Goal: Information Seeking & Learning: Learn about a topic

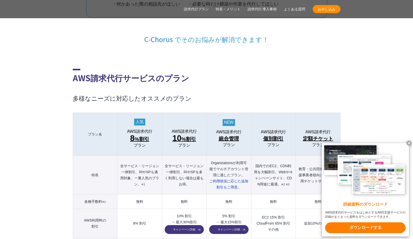
scroll to position [506, 0]
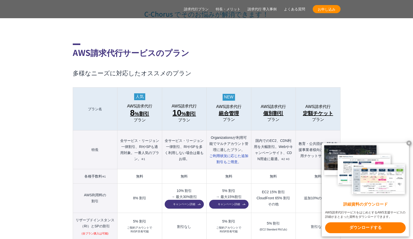
click at [362, 222] on x-t "ダウンロードする" at bounding box center [365, 227] width 81 height 11
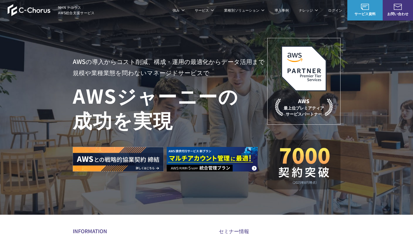
click at [107, 43] on link "AWS請求代行サービス" at bounding box center [95, 42] width 36 height 5
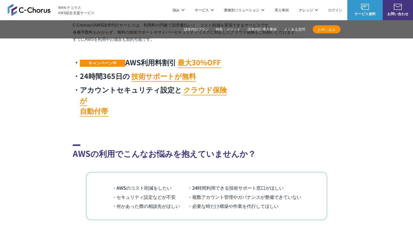
scroll to position [177, 0]
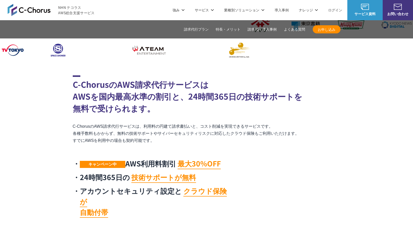
click at [298, 44] on link "Google Cloud 請求代行サービス" at bounding box center [303, 42] width 51 height 5
